Goal: Task Accomplishment & Management: Complete application form

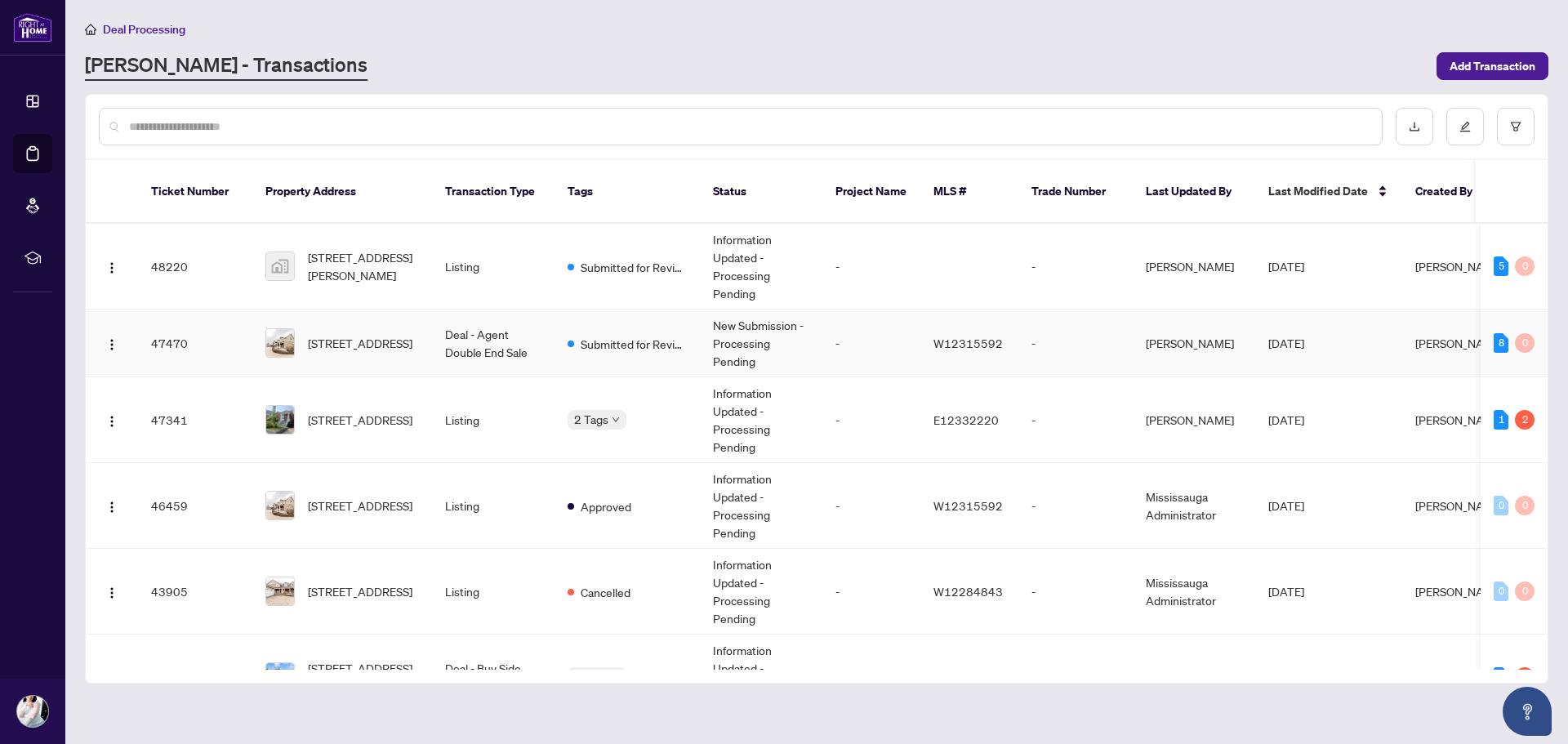
click at [490, 313] on td "Deal - Agent Double End Sale" at bounding box center [494, 343] width 122 height 68
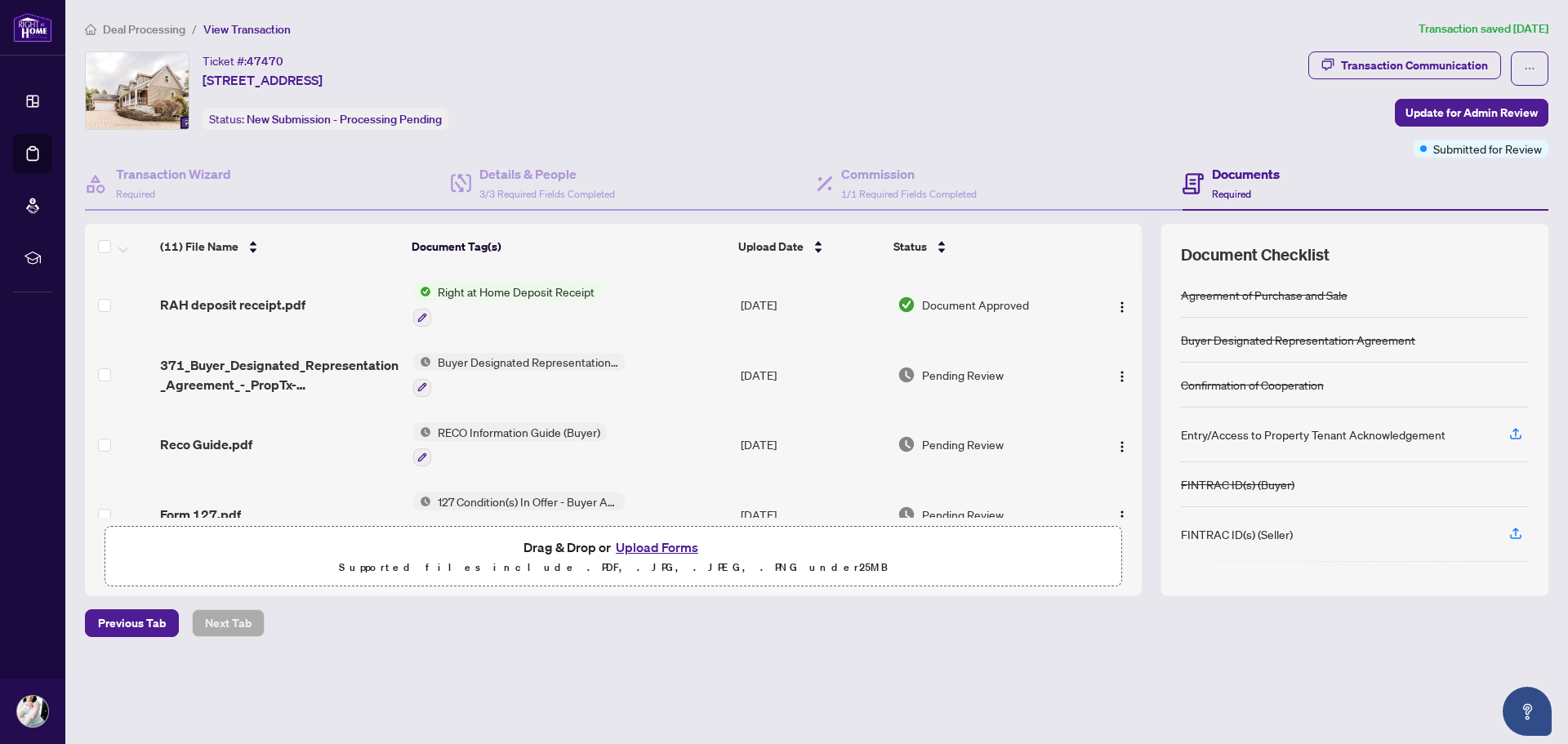
click at [649, 547] on button "Upload Forms" at bounding box center [657, 547] width 92 height 21
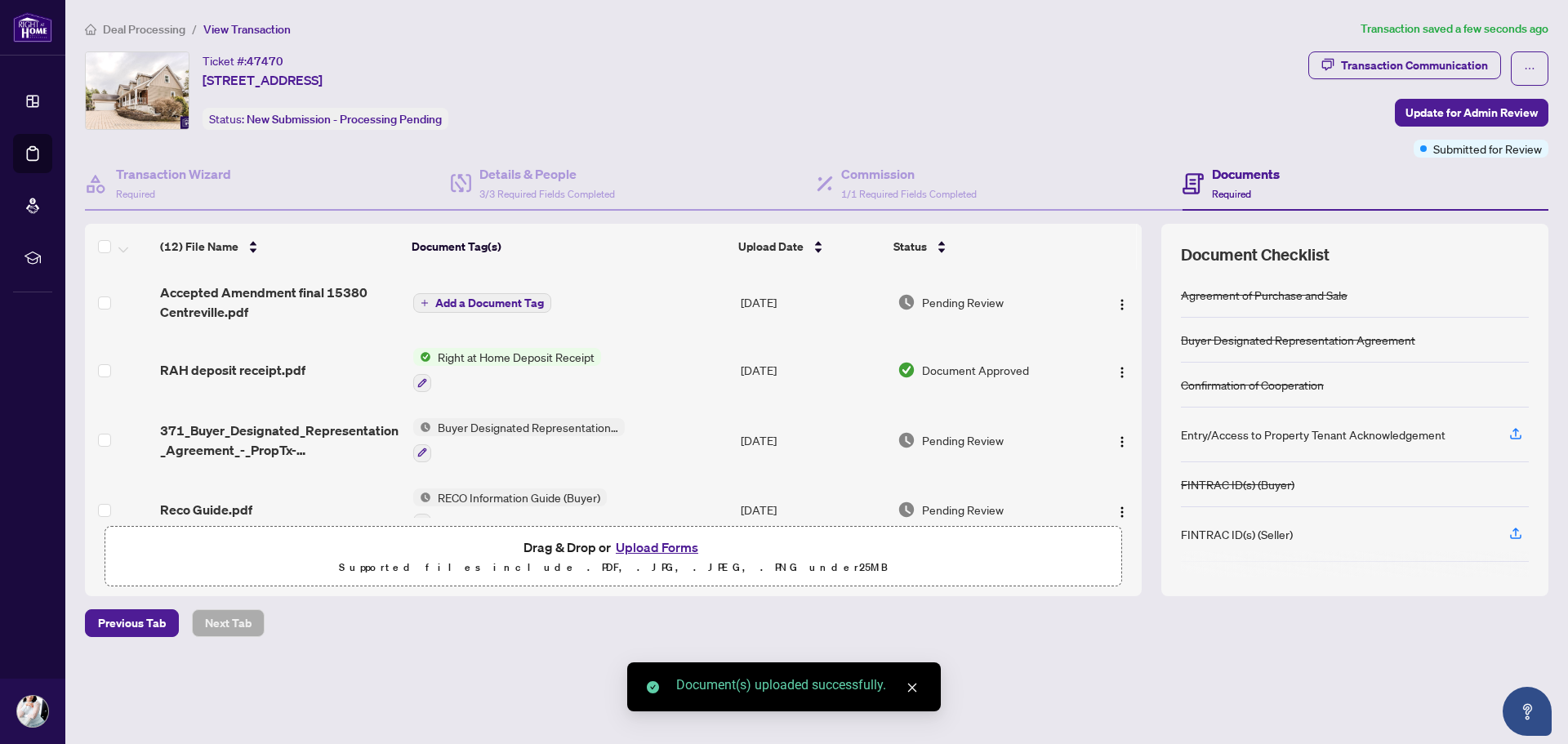
click at [512, 304] on span "Add a Document Tag" at bounding box center [490, 303] width 109 height 12
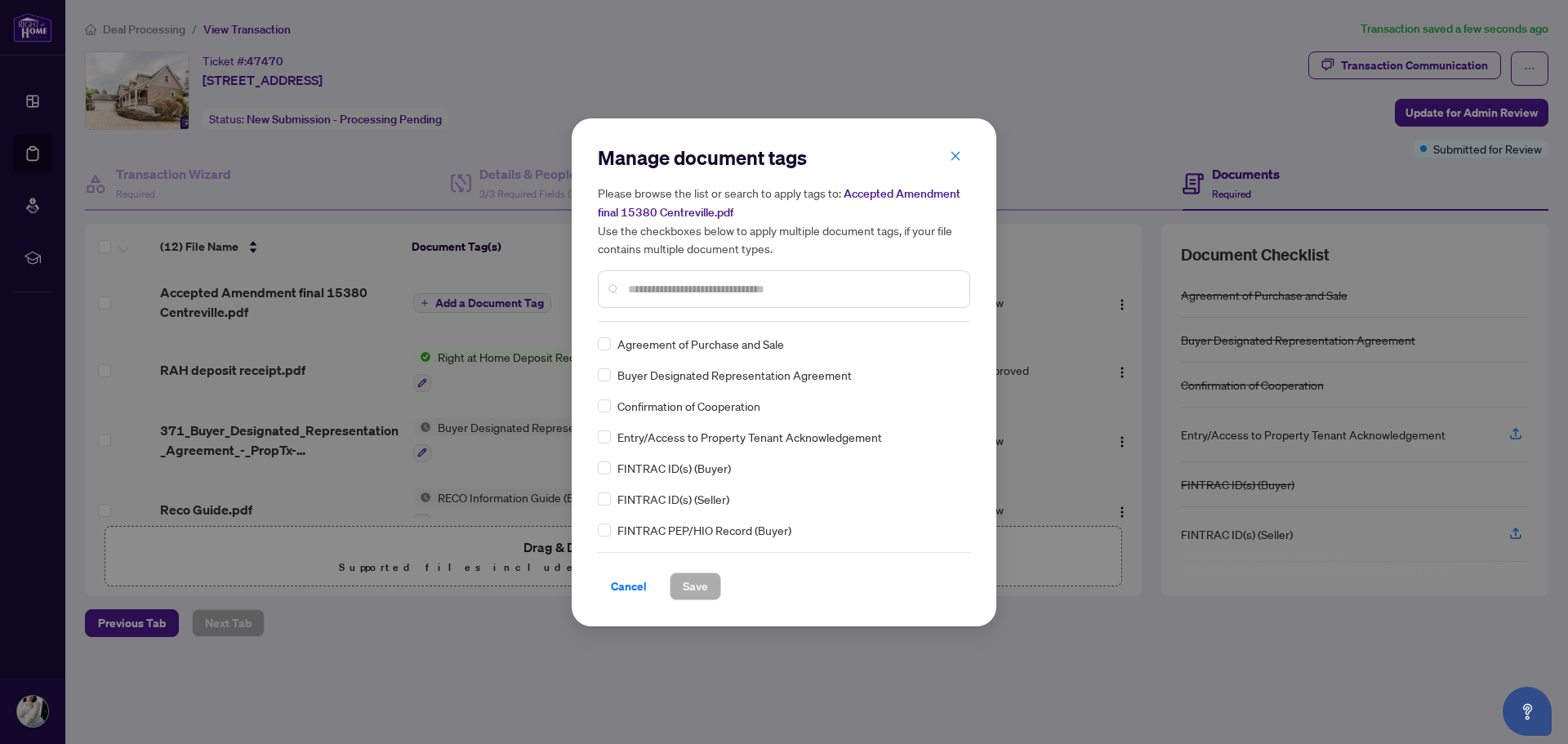
click at [668, 289] on input "text" at bounding box center [792, 289] width 328 height 18
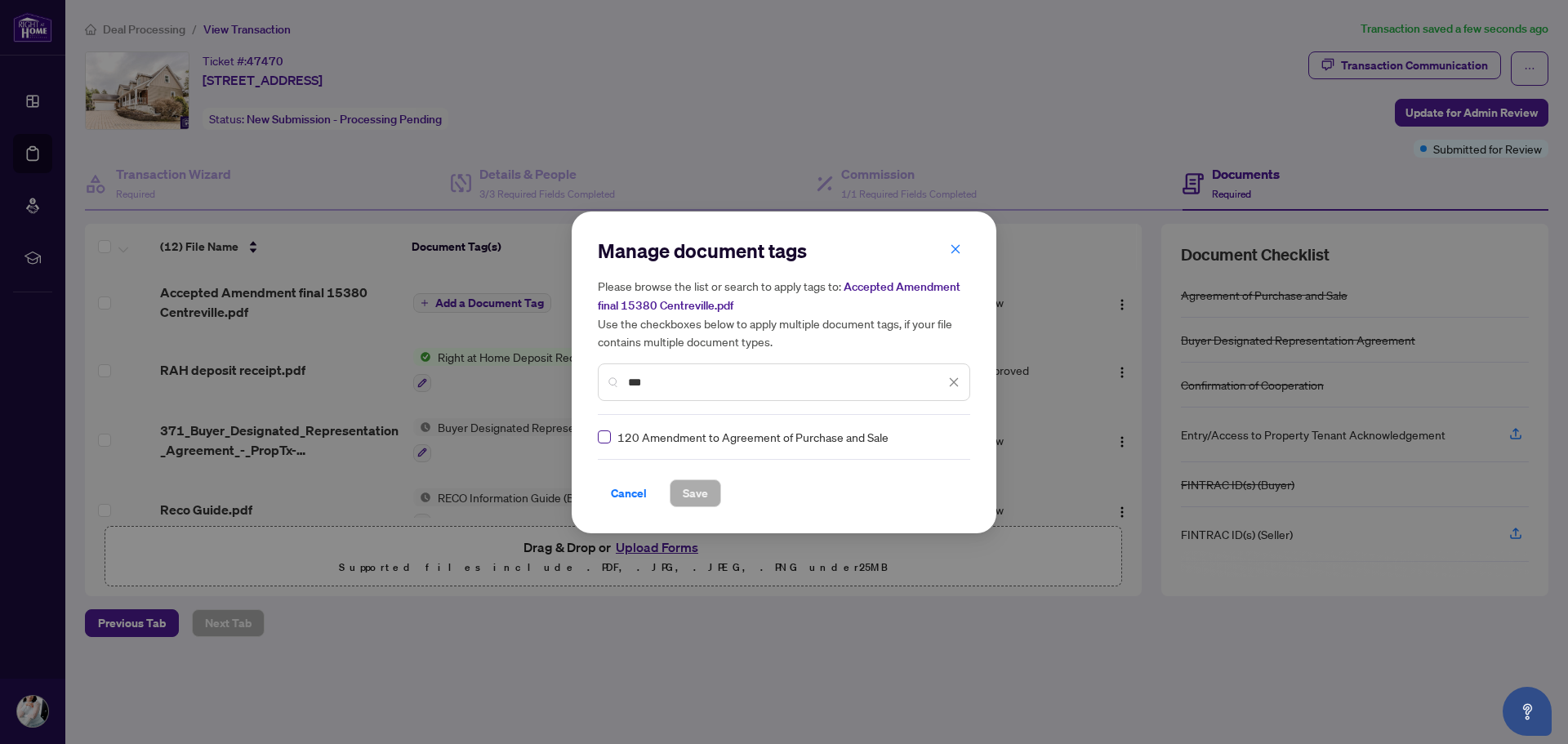
type input "***"
click at [687, 492] on span "Save" at bounding box center [695, 493] width 26 height 26
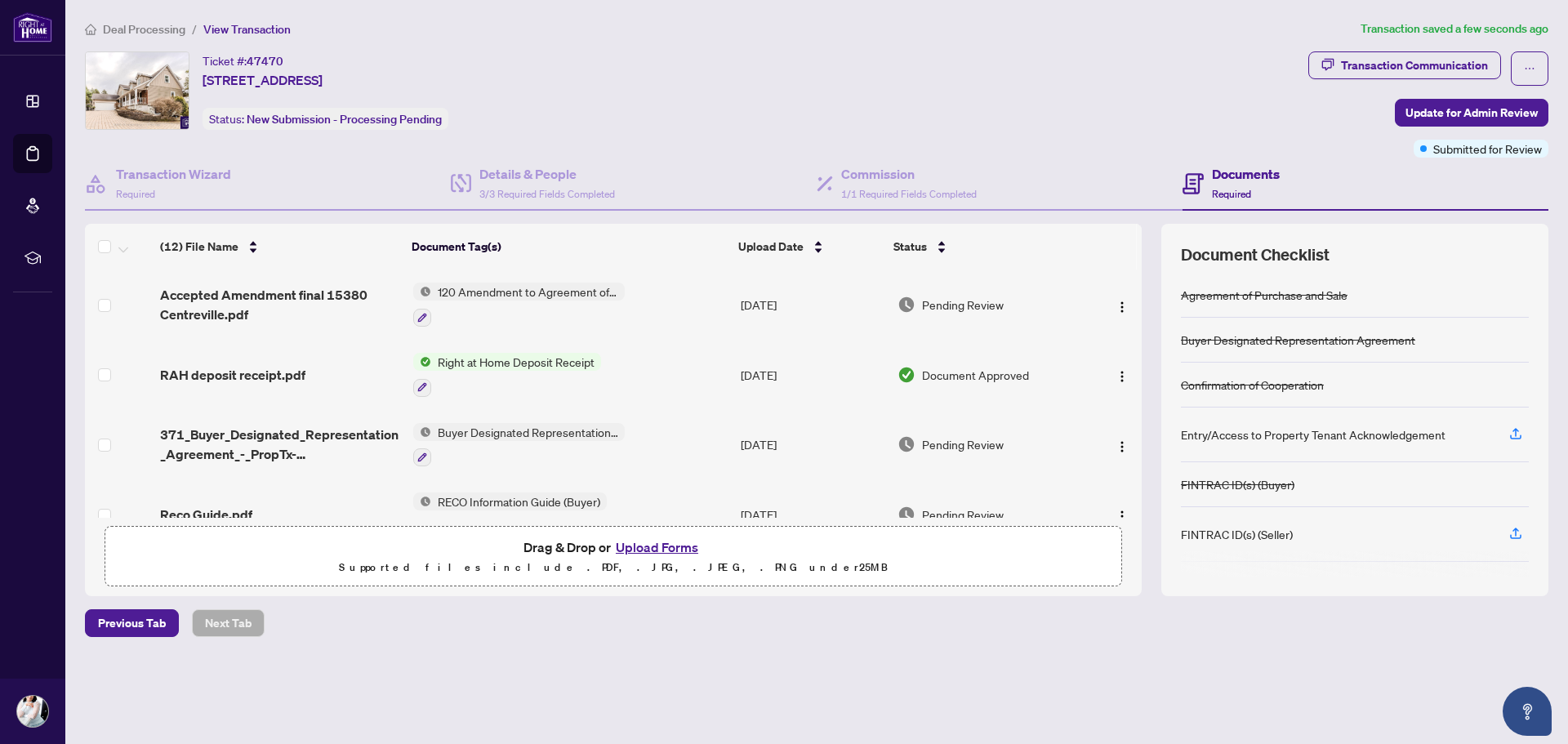
click at [1244, 190] on span "Required" at bounding box center [1232, 194] width 40 height 12
click at [919, 191] on span "1/1 Required Fields Completed" at bounding box center [909, 194] width 135 height 12
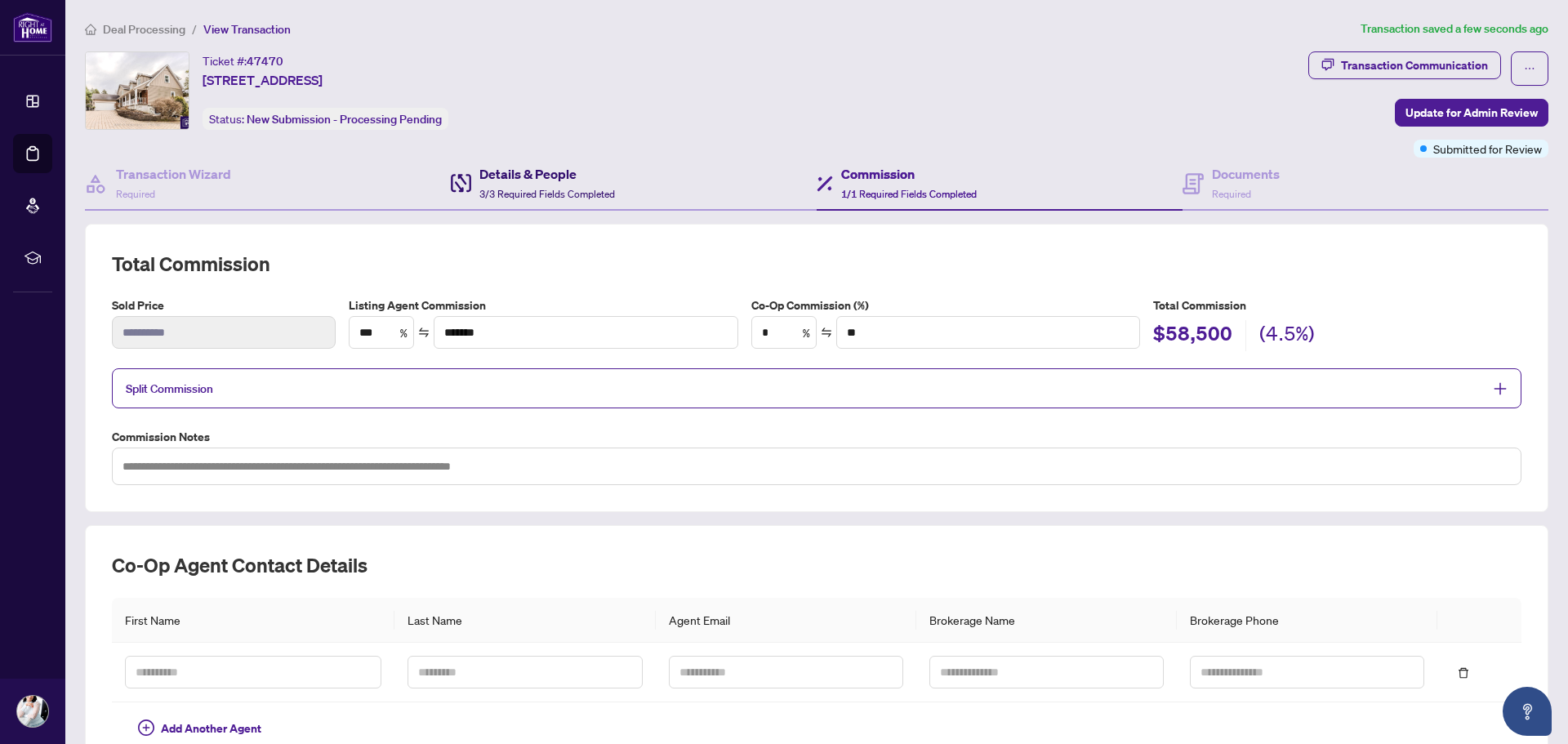
click at [549, 193] on span "3/3 Required Fields Completed" at bounding box center [547, 194] width 135 height 12
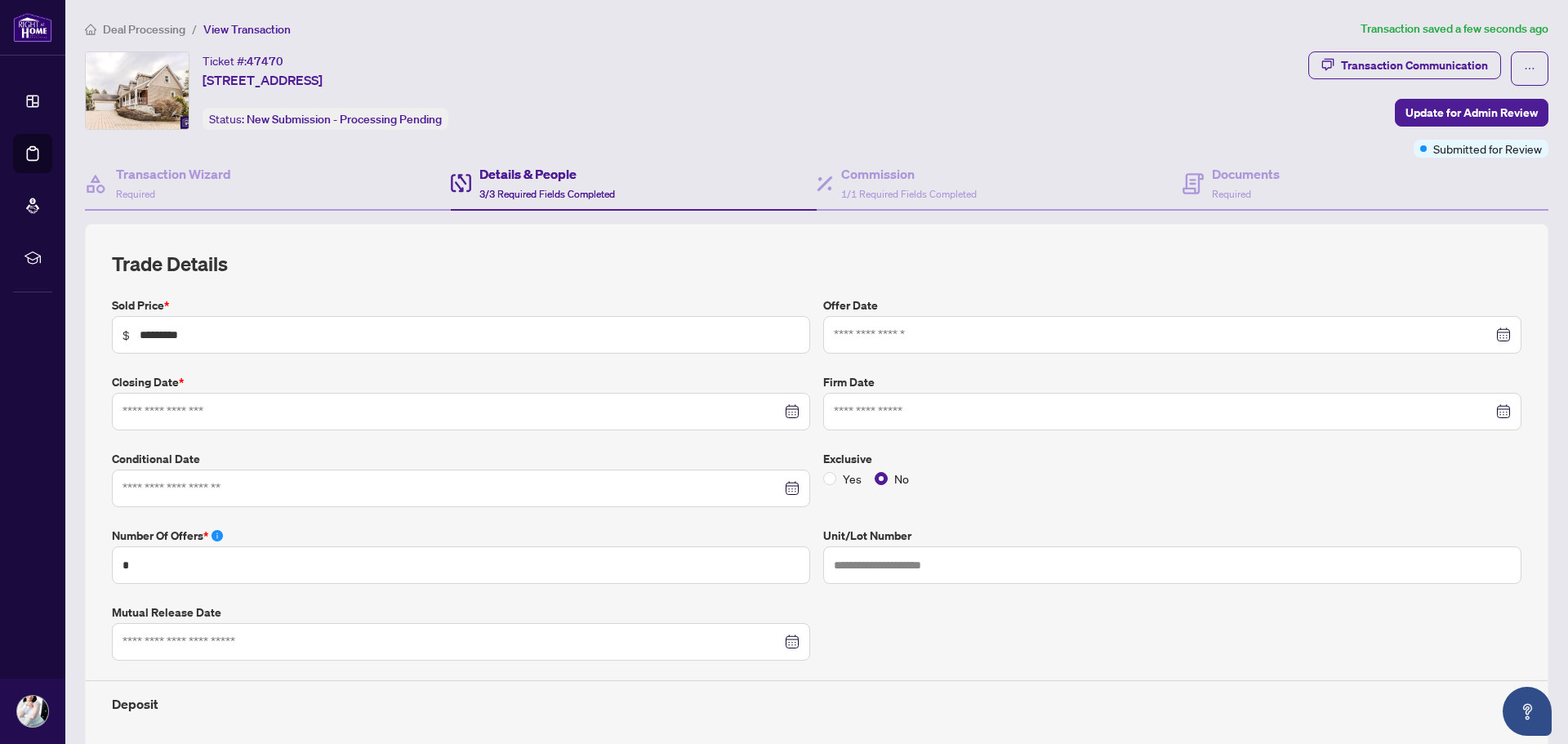
type input "**********"
click at [1408, 115] on span "Update for Admin Review" at bounding box center [1471, 113] width 132 height 26
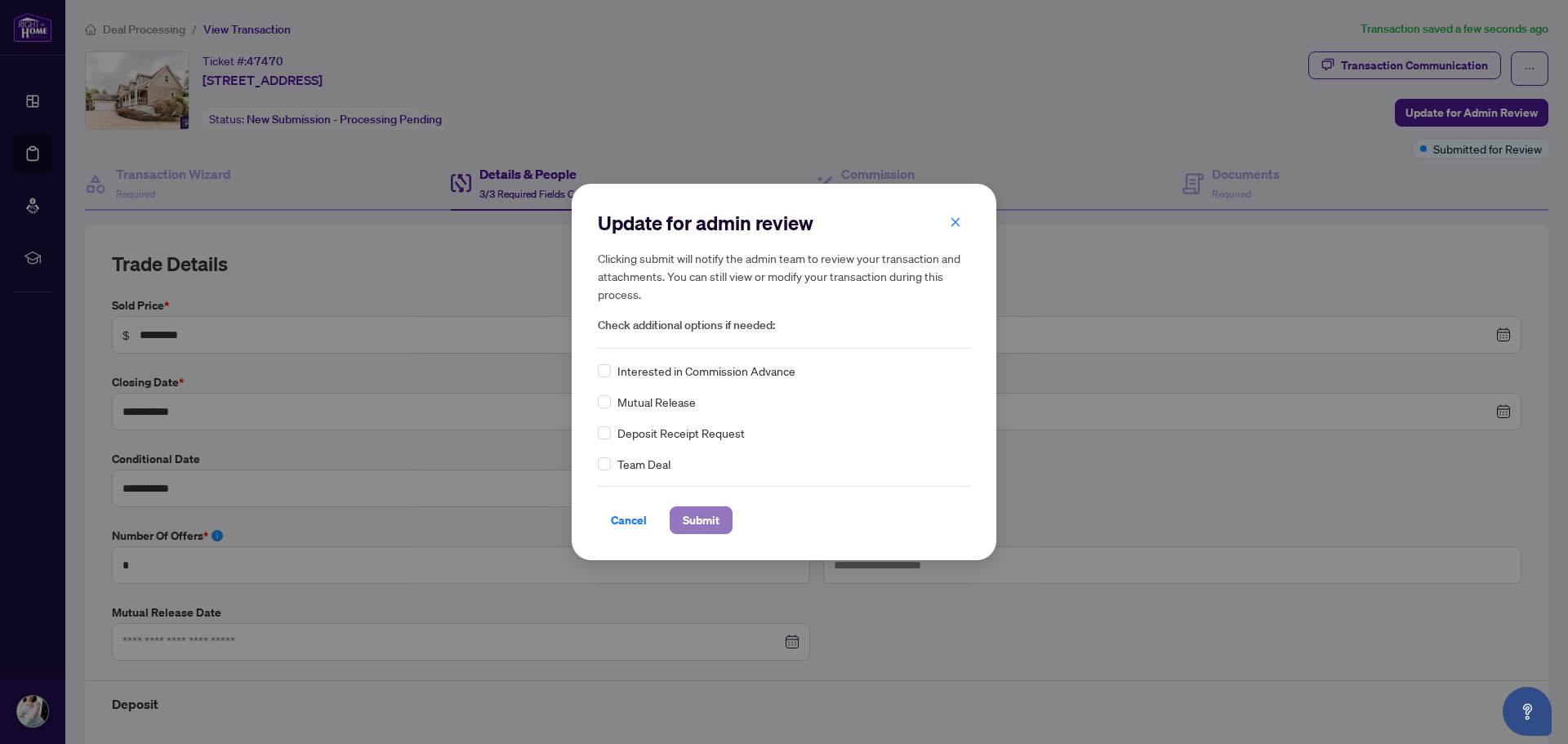
click at [706, 524] on span "Submit" at bounding box center [701, 520] width 37 height 26
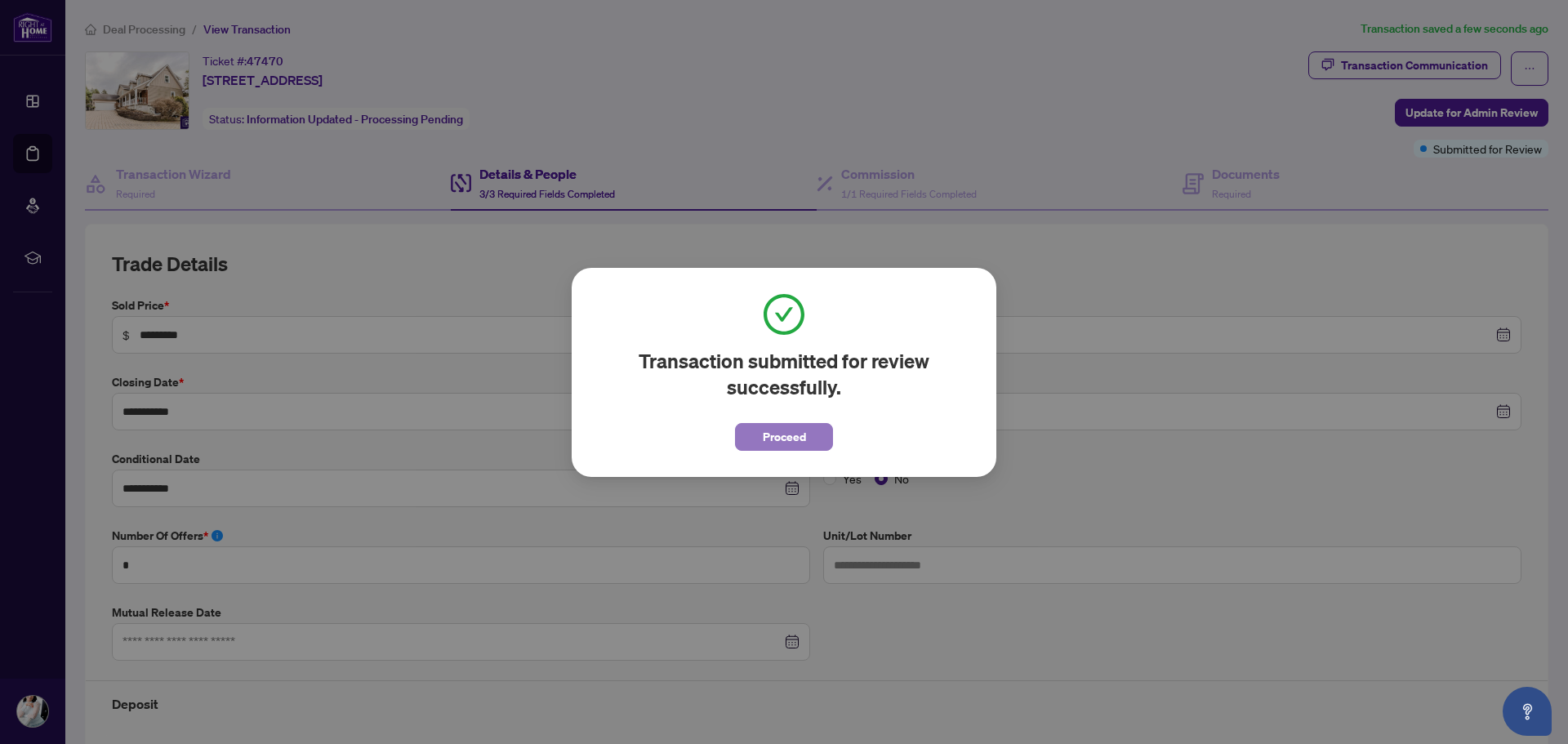
click at [810, 435] on button "Proceed" at bounding box center [784, 437] width 98 height 28
